Goal: Check status: Check status

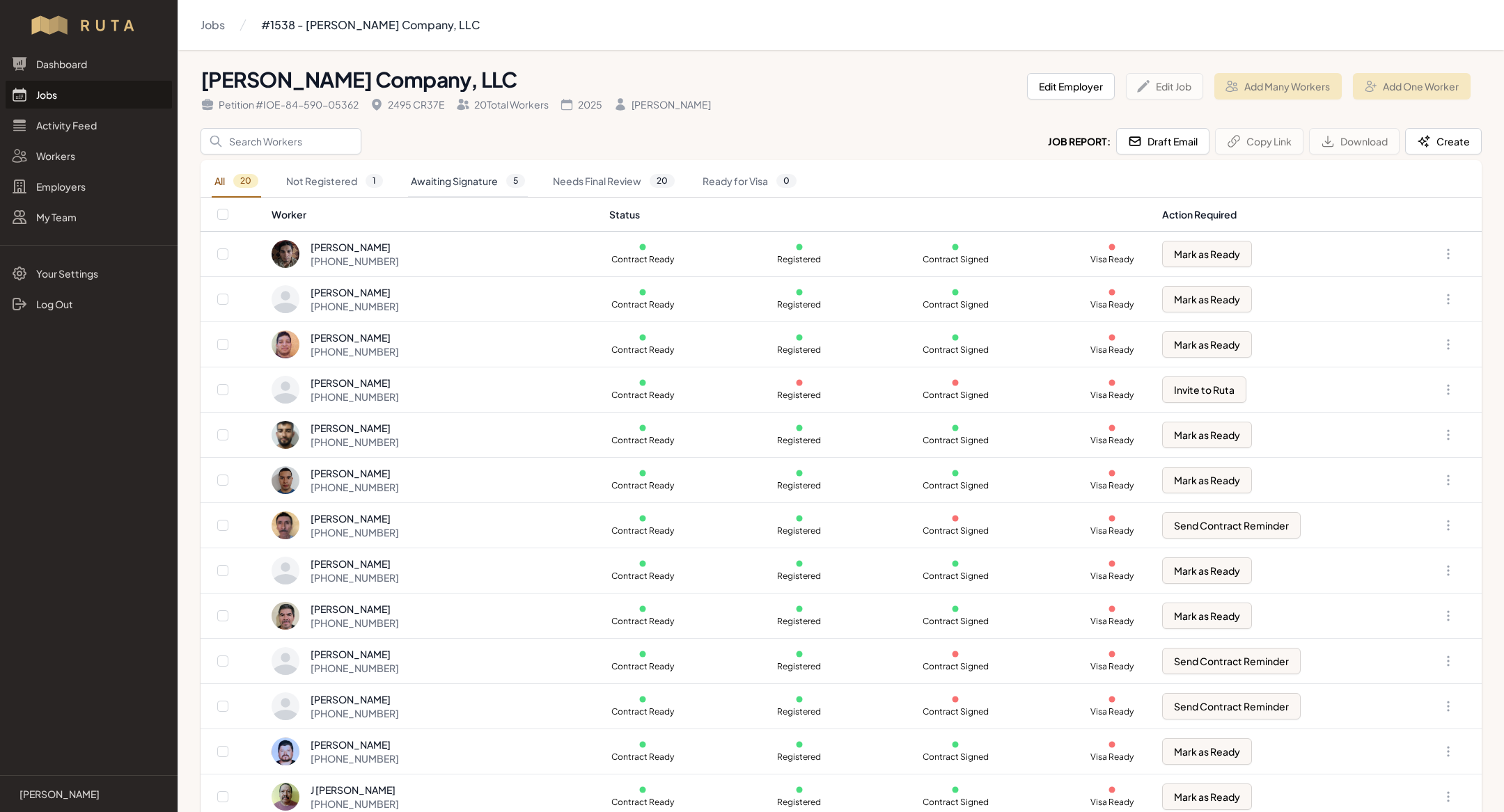
click at [447, 188] on link "Awaiting Signature 5" at bounding box center [467, 181] width 120 height 32
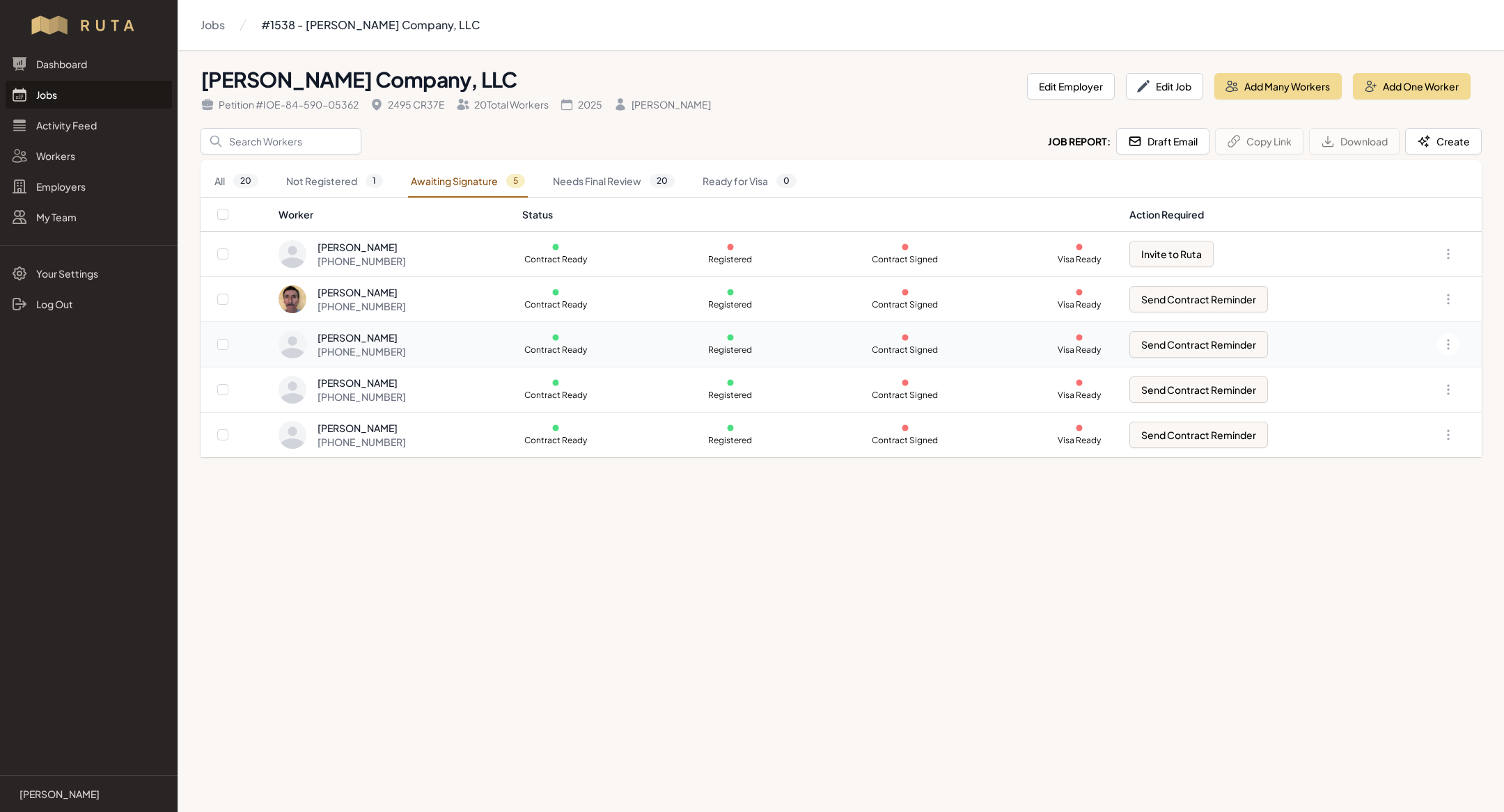
click at [434, 342] on div "[PERSON_NAME] [PHONE_NUMBER]" at bounding box center [392, 344] width 227 height 28
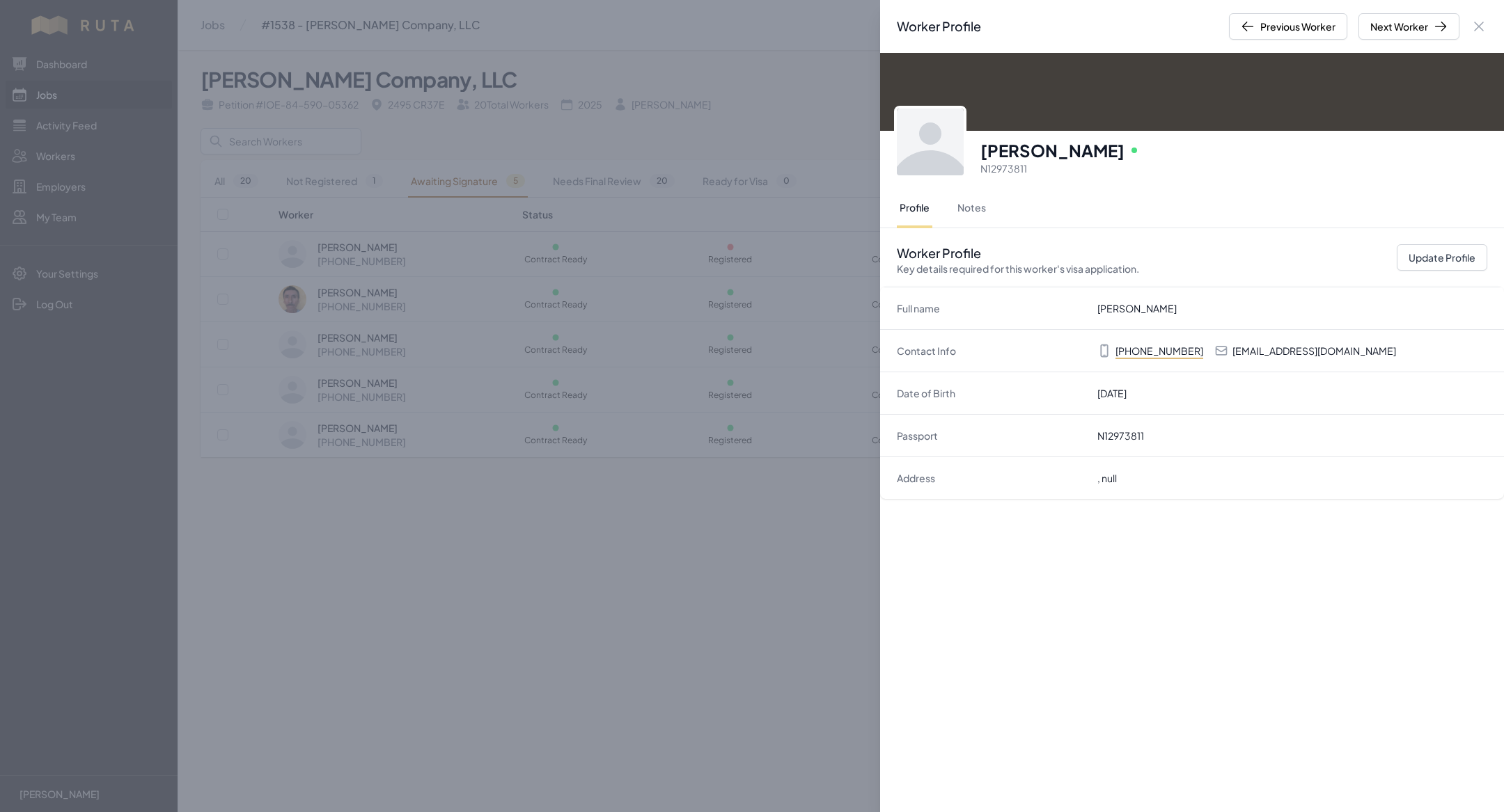
click at [1285, 351] on p "[EMAIL_ADDRESS][DOMAIN_NAME]" at bounding box center [1313, 351] width 164 height 14
copy p "[EMAIL_ADDRESS][DOMAIN_NAME]"
click at [626, 551] on div "Worker Profile Previous Worker Next Worker Close panel [PERSON_NAME] Online N12…" at bounding box center [752, 406] width 1504 height 812
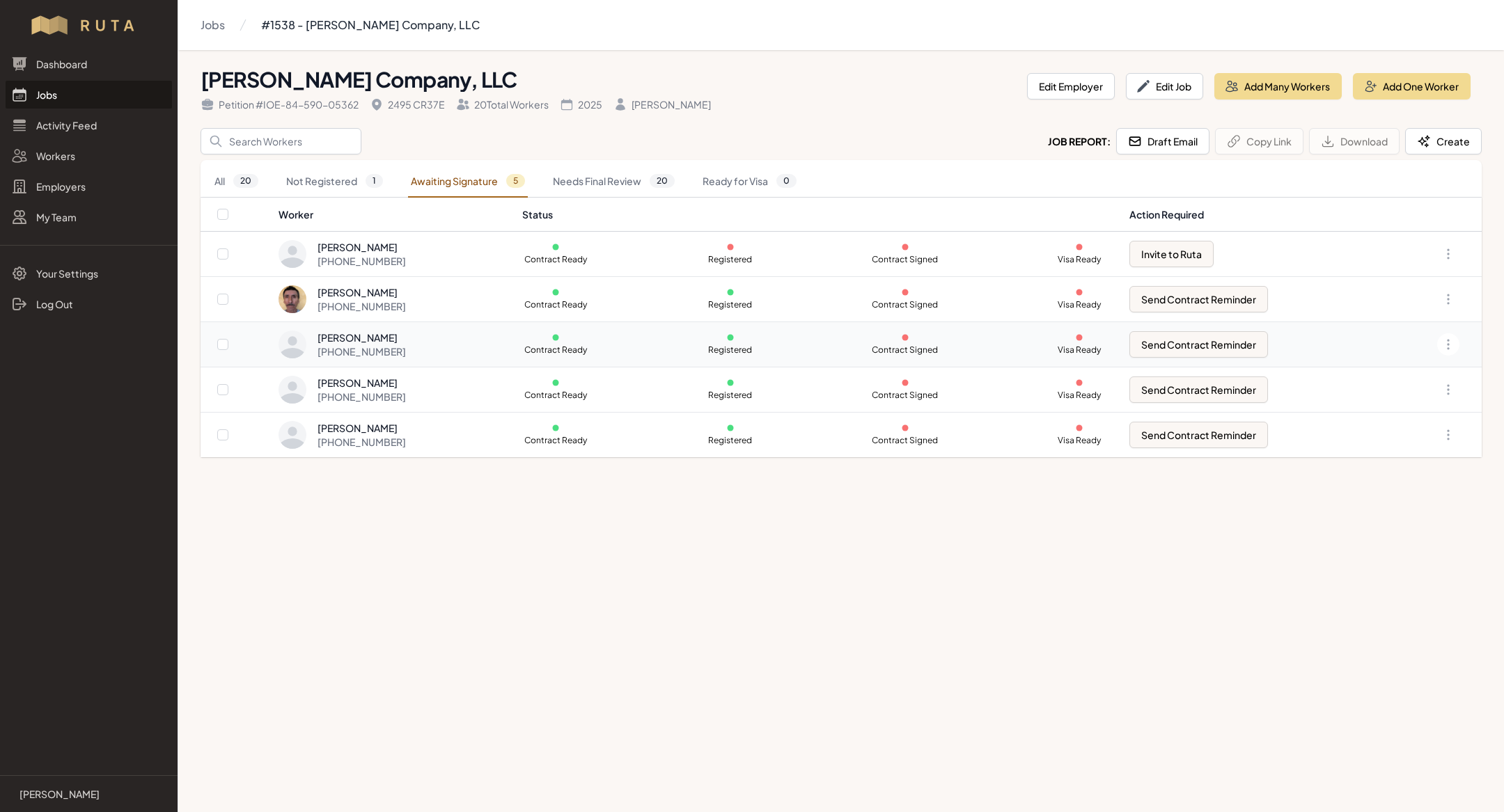
click at [490, 336] on div "[PERSON_NAME] [PHONE_NUMBER]" at bounding box center [392, 344] width 227 height 28
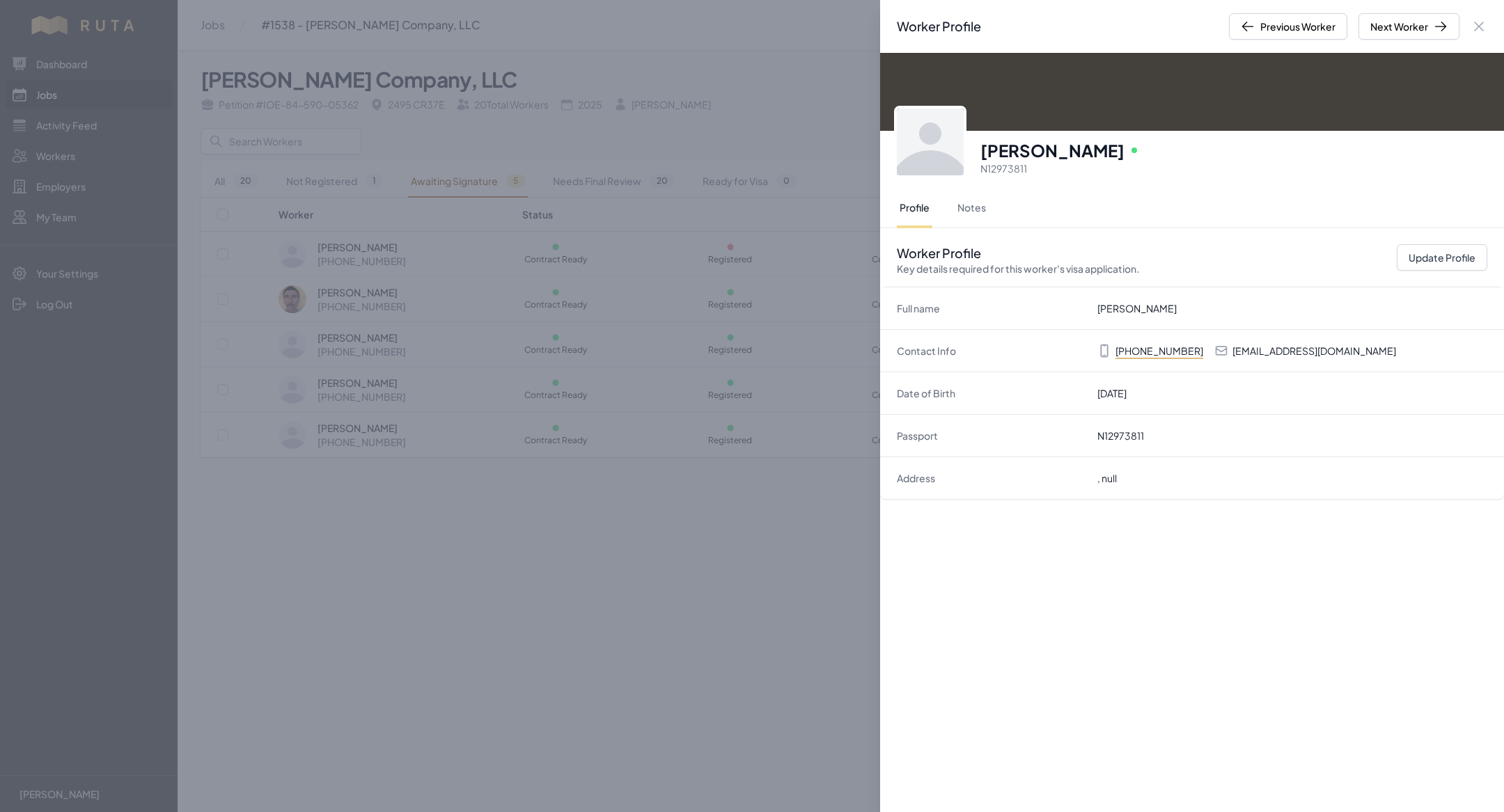
click at [675, 493] on div "Worker Profile Previous Worker Next Worker Close panel [PERSON_NAME] Online N12…" at bounding box center [752, 406] width 1504 height 812
